Goal: Information Seeking & Learning: Understand process/instructions

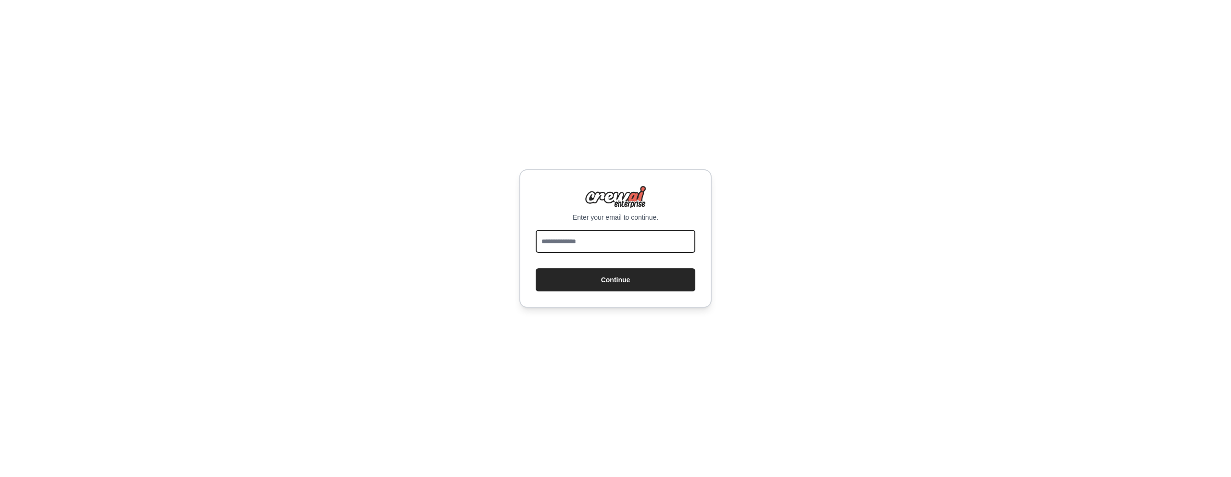
click at [609, 245] on input "email" at bounding box center [616, 241] width 160 height 23
type input "**********"
click at [612, 276] on button "Continue" at bounding box center [616, 279] width 160 height 23
click at [611, 279] on button "Continue" at bounding box center [616, 279] width 160 height 23
click at [576, 271] on button "Continue" at bounding box center [616, 279] width 160 height 23
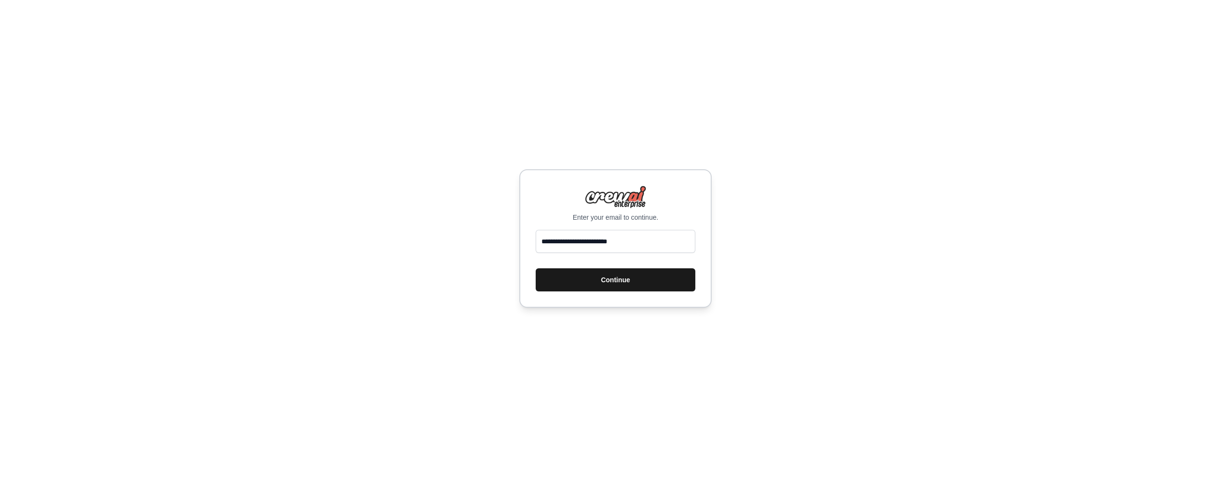
click at [598, 282] on button "Continue" at bounding box center [616, 279] width 160 height 23
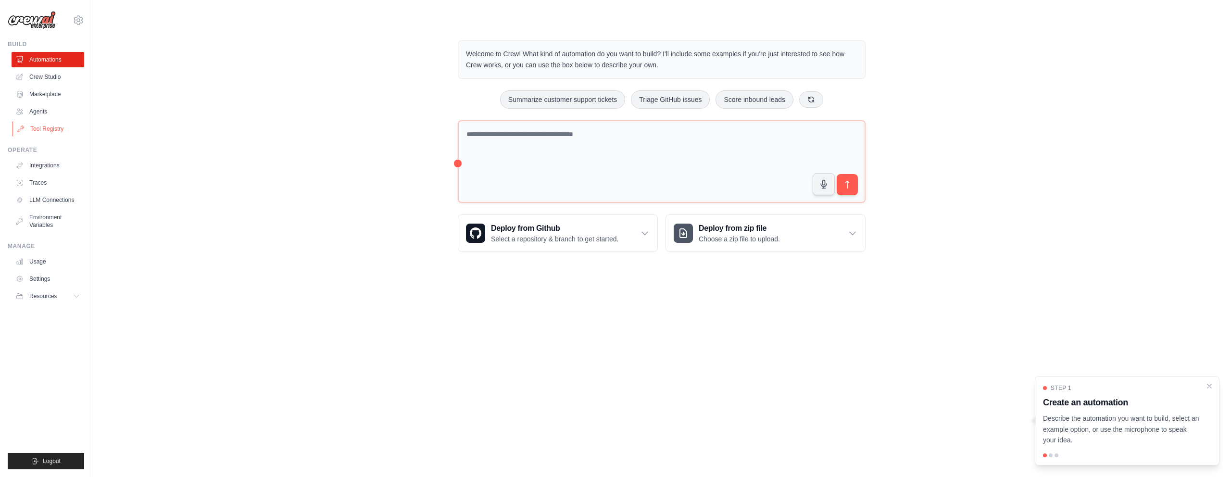
click at [43, 127] on link "Tool Registry" at bounding box center [49, 128] width 73 height 15
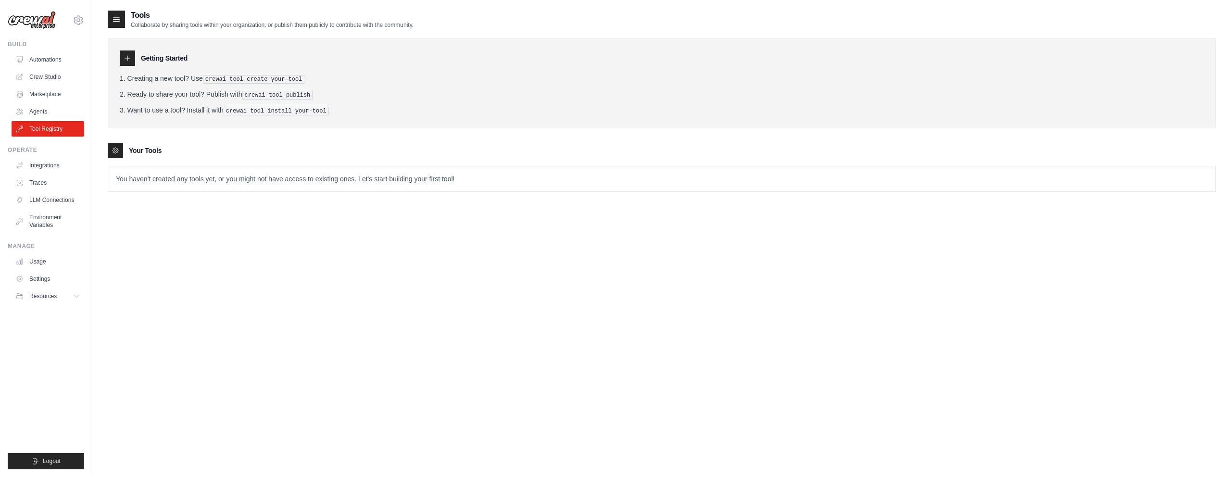
click at [346, 287] on div "Tools Collaborate by sharing tools within your organization, or publish them pu…" at bounding box center [662, 248] width 1108 height 477
drag, startPoint x: 177, startPoint y: 81, endPoint x: 359, endPoint y: 89, distance: 181.5
click at [359, 89] on ol "Creating a new tool? Use crewai tool create your-tool Ready to share your tool?…" at bounding box center [662, 95] width 1084 height 42
click at [362, 88] on ol "Creating a new tool? Use crewai tool create your-tool Ready to share your tool?…" at bounding box center [662, 95] width 1084 height 42
drag, startPoint x: 412, startPoint y: 66, endPoint x: 372, endPoint y: 99, distance: 51.6
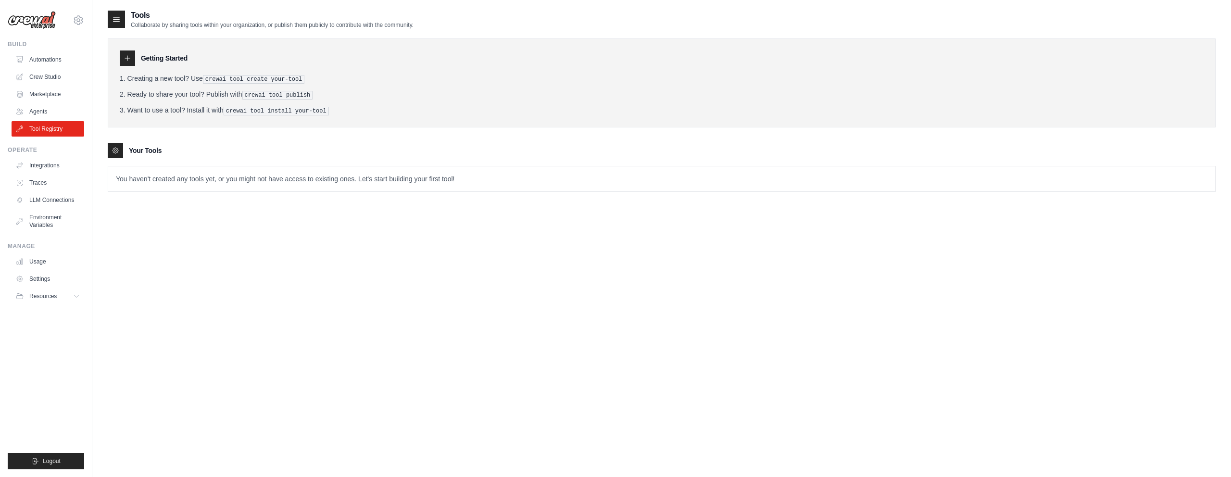
click at [410, 71] on div "Getting Started Creating a new tool? Use crewai tool create your-tool Ready to …" at bounding box center [662, 82] width 1108 height 89
click at [169, 177] on p "You haven't created any tools yet, or you might not have access to existing one…" at bounding box center [661, 178] width 1107 height 25
drag, startPoint x: 146, startPoint y: 177, endPoint x: 267, endPoint y: 178, distance: 120.7
click at [265, 178] on p "You haven't created any tools yet, or you might not have access to existing one…" at bounding box center [661, 178] width 1107 height 25
drag, startPoint x: 299, startPoint y: 179, endPoint x: 319, endPoint y: 181, distance: 20.8
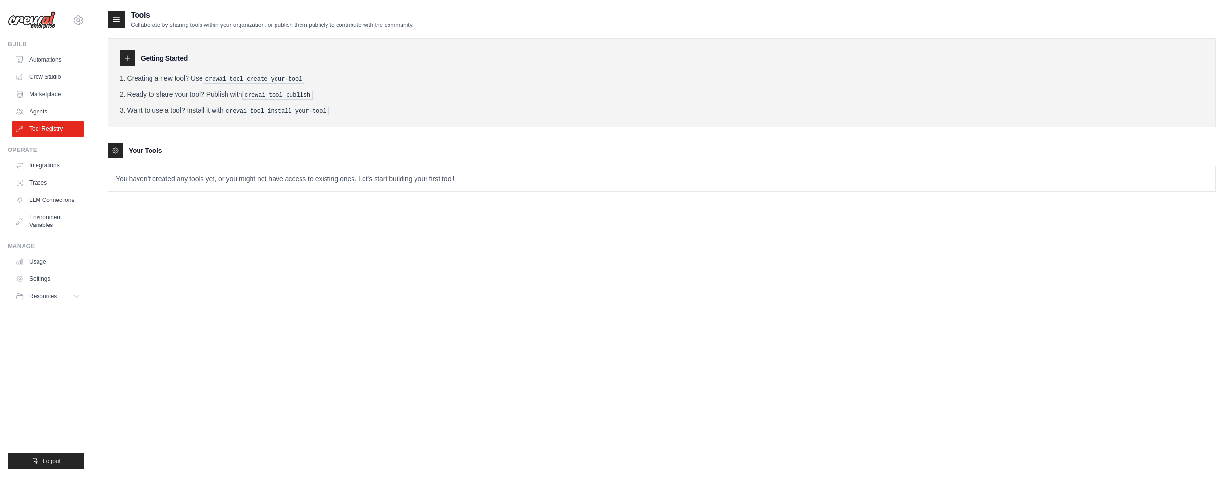
click at [299, 179] on p "You haven't created any tools yet, or you might not have access to existing one…" at bounding box center [661, 178] width 1107 height 25
click at [266, 277] on div "Tools Collaborate by sharing tools within your organization, or publish them pu…" at bounding box center [662, 248] width 1108 height 477
drag, startPoint x: 243, startPoint y: 241, endPoint x: 201, endPoint y: 230, distance: 43.2
click at [240, 240] on div "Tools Collaborate by sharing tools within your organization, or publish them pu…" at bounding box center [662, 248] width 1108 height 477
click at [55, 205] on link "LLM Connections" at bounding box center [49, 199] width 73 height 15
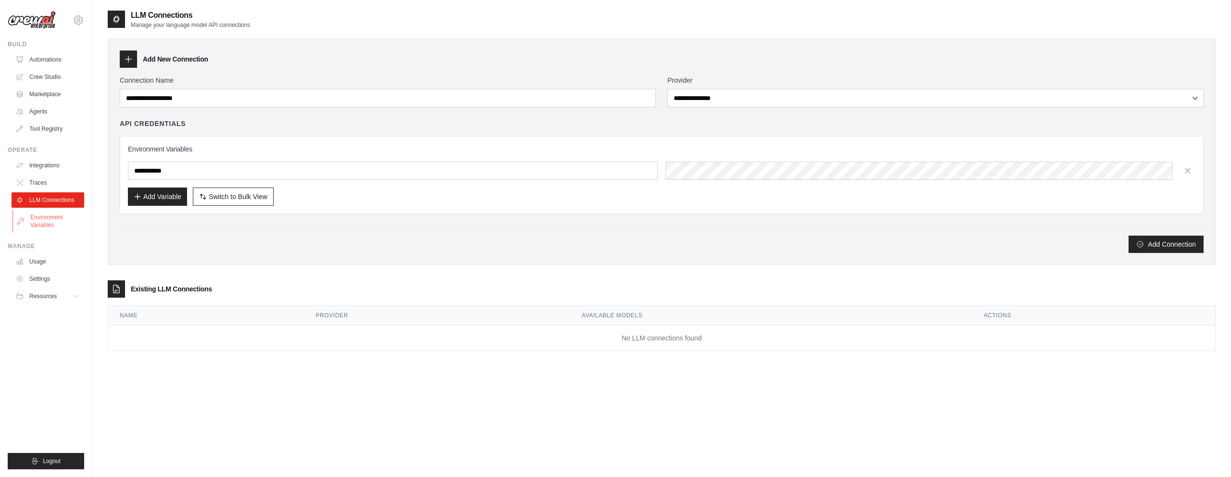
click at [51, 226] on link "Environment Variables" at bounding box center [49, 221] width 73 height 23
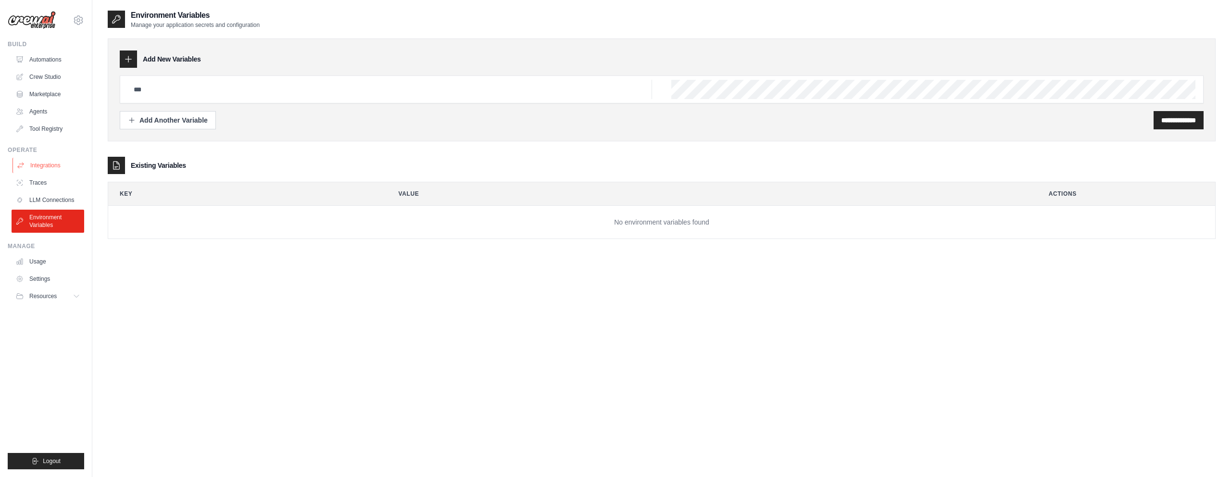
click at [46, 165] on link "Integrations" at bounding box center [49, 165] width 73 height 15
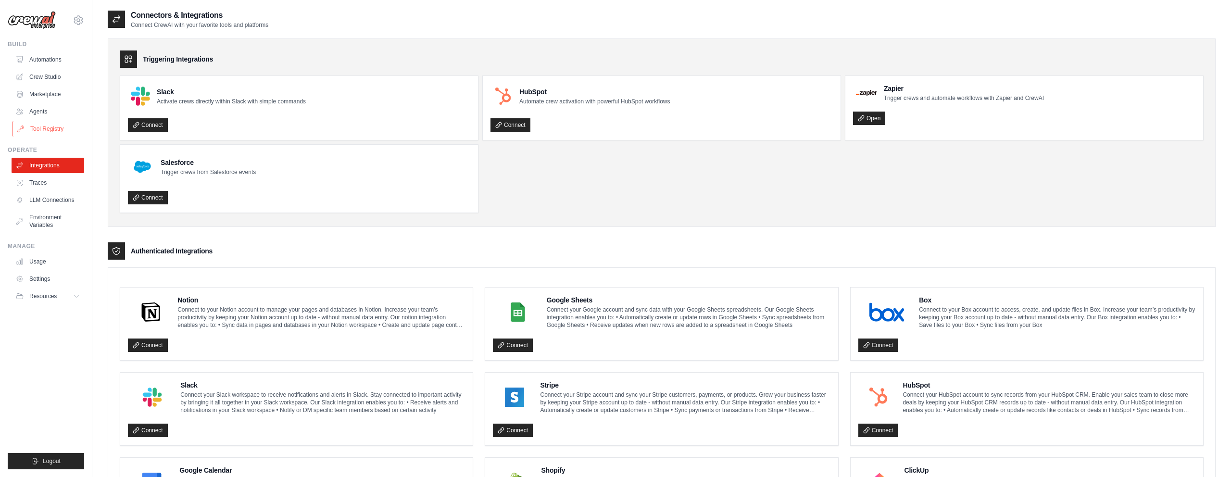
click at [53, 130] on link "Tool Registry" at bounding box center [49, 128] width 73 height 15
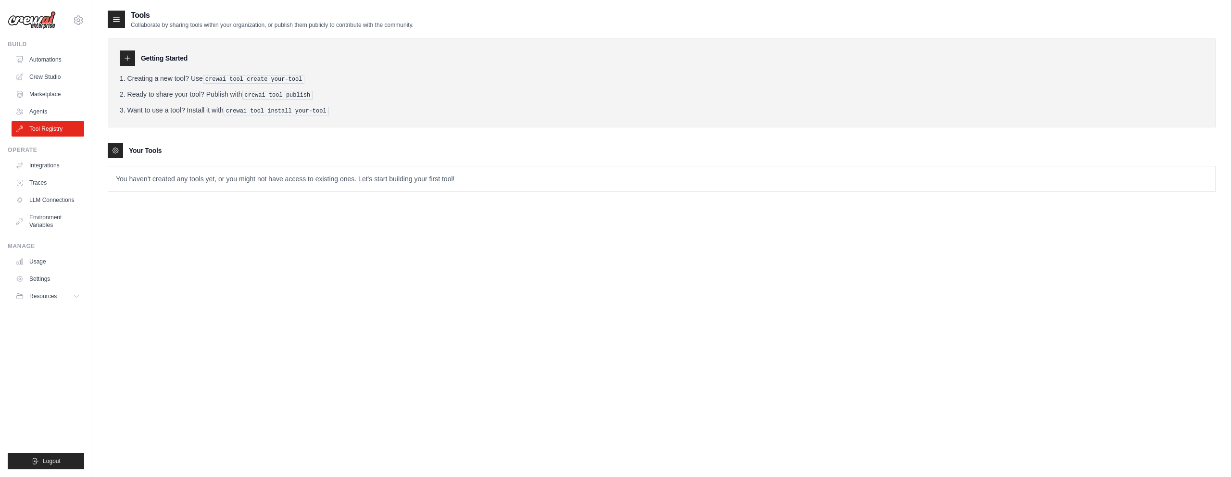
click at [127, 55] on icon at bounding box center [128, 58] width 8 height 8
click at [127, 63] on div at bounding box center [127, 58] width 15 height 15
click at [114, 30] on div "Getting Started Creating a new tool? Use crewai tool create your-tool Ready to …" at bounding box center [662, 110] width 1108 height 163
click at [115, 23] on icon at bounding box center [117, 19] width 10 height 10
drag, startPoint x: 211, startPoint y: 227, endPoint x: 148, endPoint y: 178, distance: 78.9
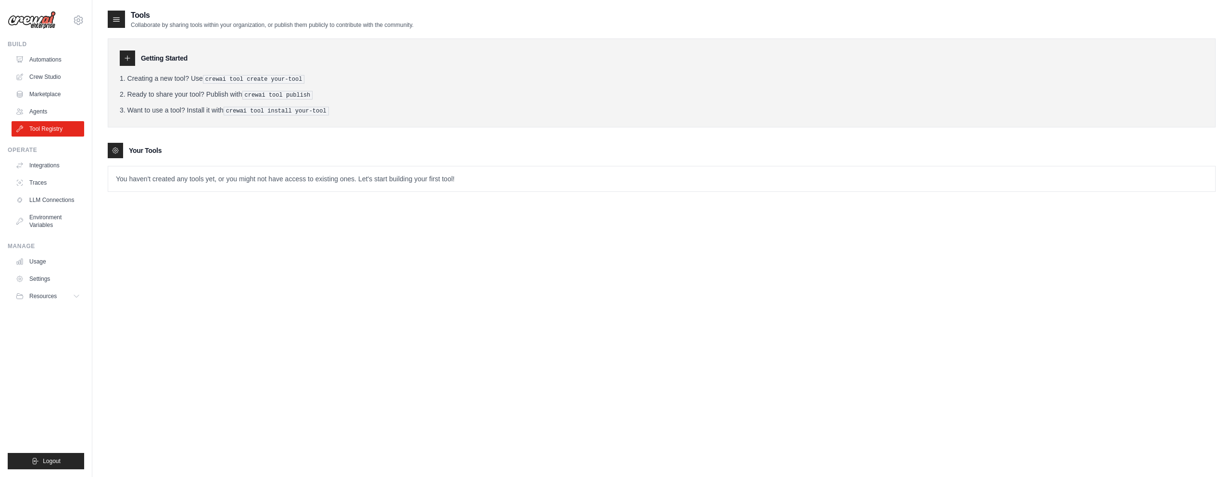
click at [209, 226] on div "Tools Collaborate by sharing tools within your organization, or publish them pu…" at bounding box center [662, 248] width 1108 height 477
click at [117, 148] on icon at bounding box center [116, 151] width 8 height 8
drag, startPoint x: 185, startPoint y: 269, endPoint x: 179, endPoint y: 133, distance: 135.8
click at [185, 268] on div "Tools Collaborate by sharing tools within your organization, or publish them pu…" at bounding box center [662, 248] width 1108 height 477
click at [222, 78] on pre "crewai tool create your-tool" at bounding box center [254, 79] width 102 height 9
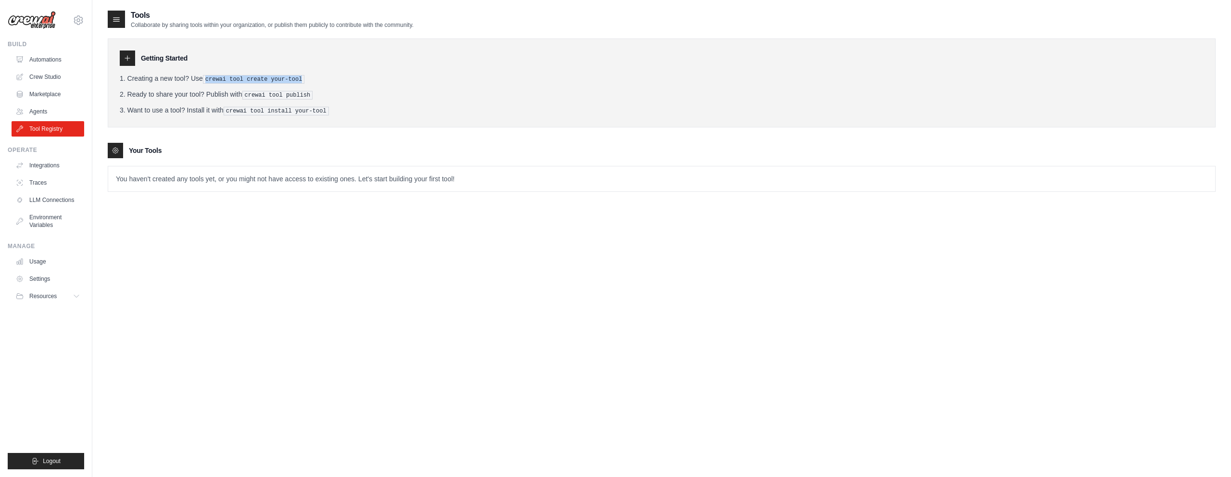
drag, startPoint x: 208, startPoint y: 80, endPoint x: 334, endPoint y: 79, distance: 126.0
click at [334, 79] on li "Creating a new tool? Use crewai tool create your-tool" at bounding box center [662, 79] width 1084 height 10
click at [434, 123] on div "Getting Started Creating a new tool? Use crewai tool create your-tool Ready to …" at bounding box center [662, 82] width 1108 height 89
